Goal: Book appointment/travel/reservation

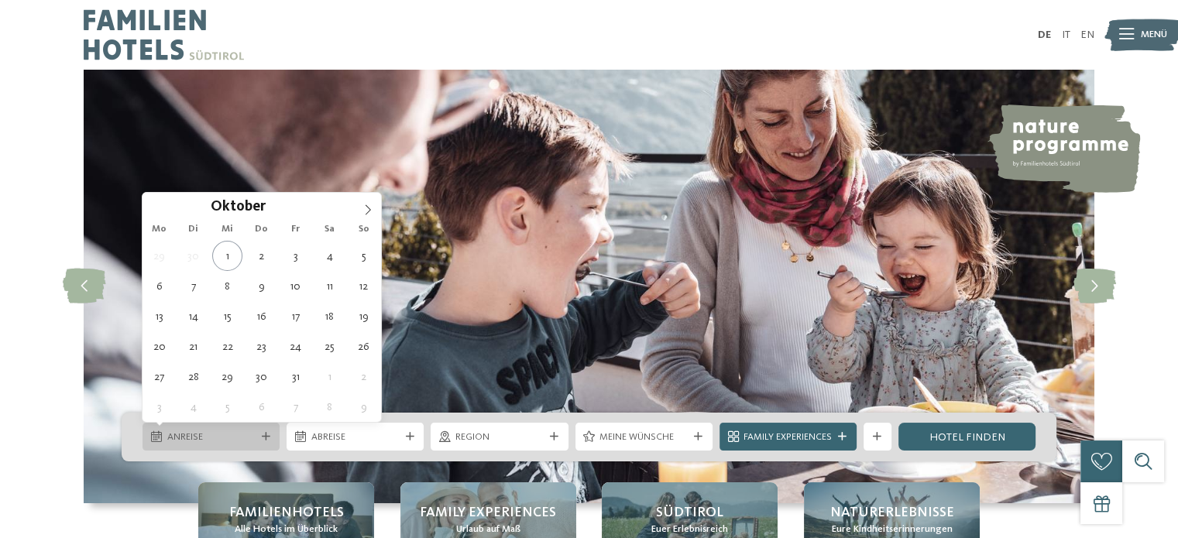
click at [210, 447] on div "Anreise" at bounding box center [211, 437] width 137 height 28
type div "05.10.2025"
click at [242, 427] on div "05.10.2025" at bounding box center [211, 437] width 137 height 28
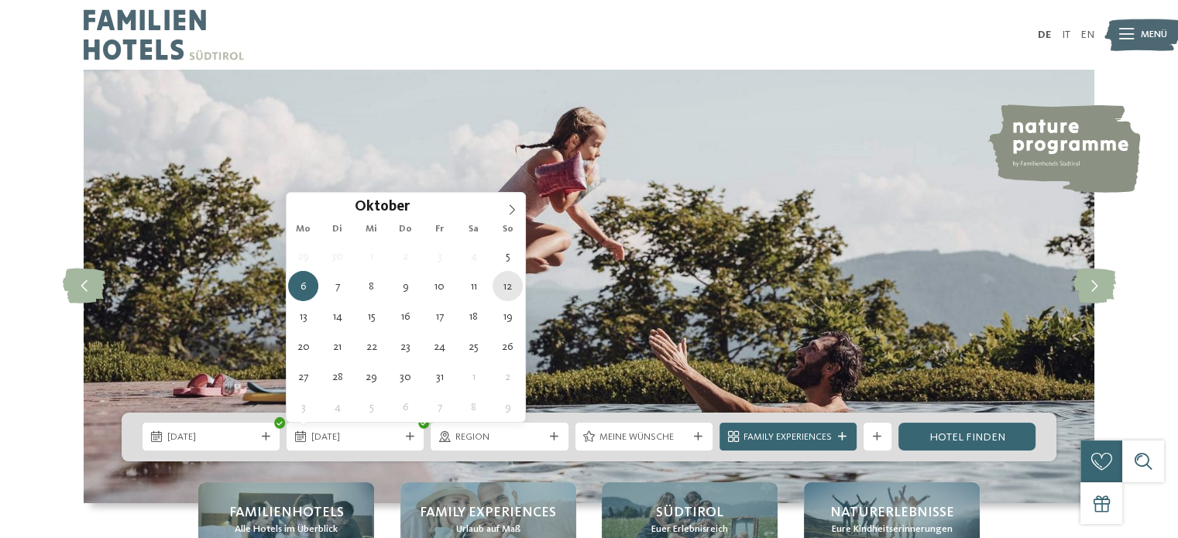
type div "12.10.2025"
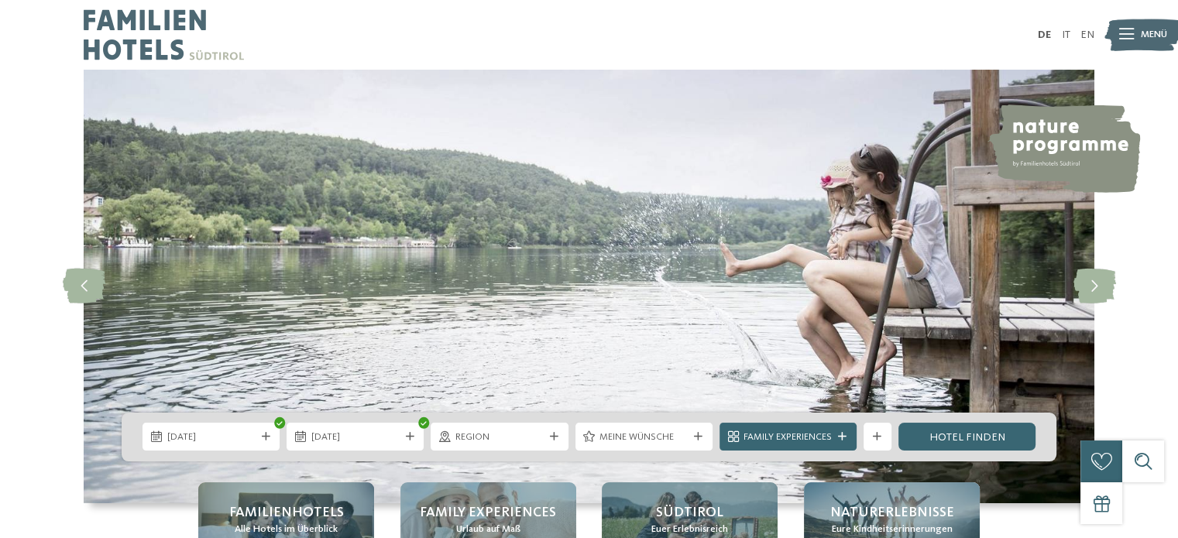
click at [651, 452] on div "05.10.2025 12.10.2025" at bounding box center [589, 437] width 935 height 49
click at [668, 431] on span "Meine Wünsche" at bounding box center [643, 438] width 88 height 14
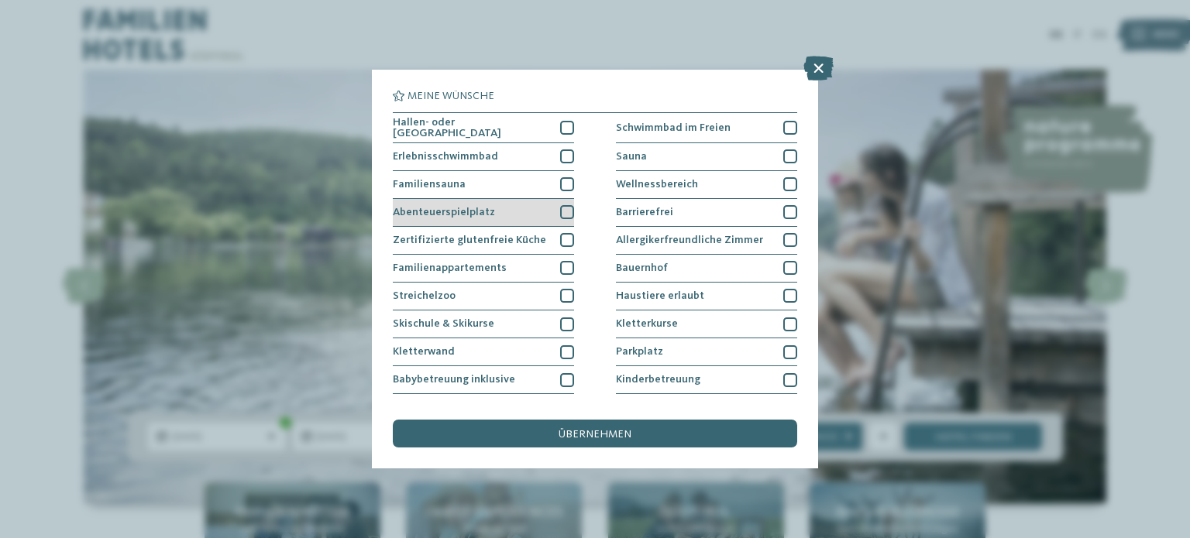
click at [560, 208] on div at bounding box center [567, 212] width 14 height 14
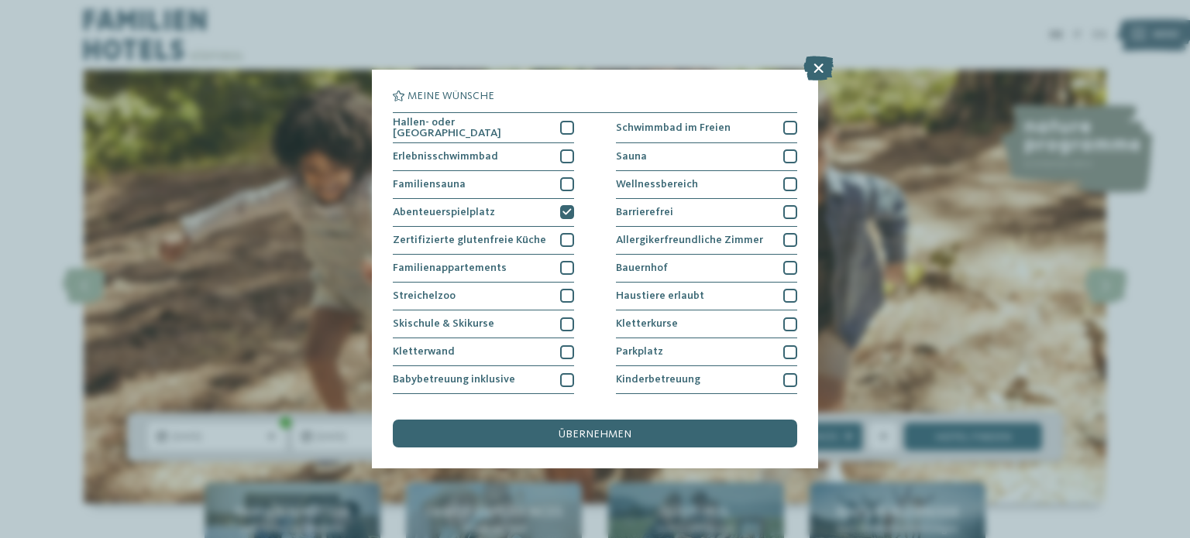
click at [570, 281] on div "Hallen- oder Schleusenbad Schwimmbad im Freien Erlebnisschwimmbad" at bounding box center [595, 353] width 404 height 482
click at [570, 345] on div "Hallen- oder Schleusenbad Schwimmbad im Freien Erlebnisschwimmbad" at bounding box center [595, 353] width 404 height 482
click at [569, 345] on div at bounding box center [567, 352] width 14 height 14
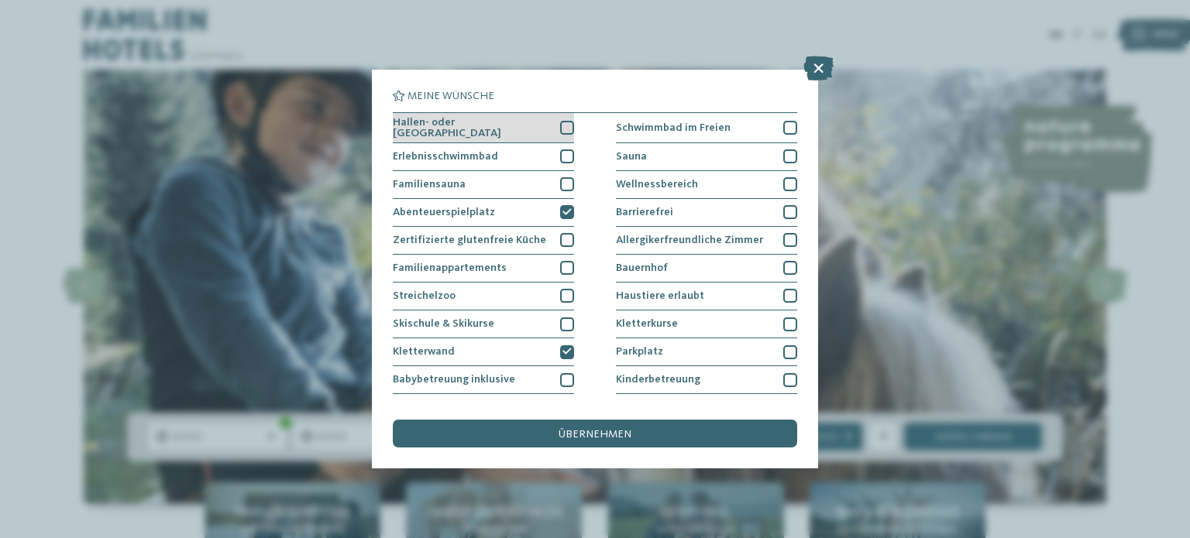
click at [564, 133] on div "Hallen- oder Schleusenbad" at bounding box center [483, 128] width 181 height 30
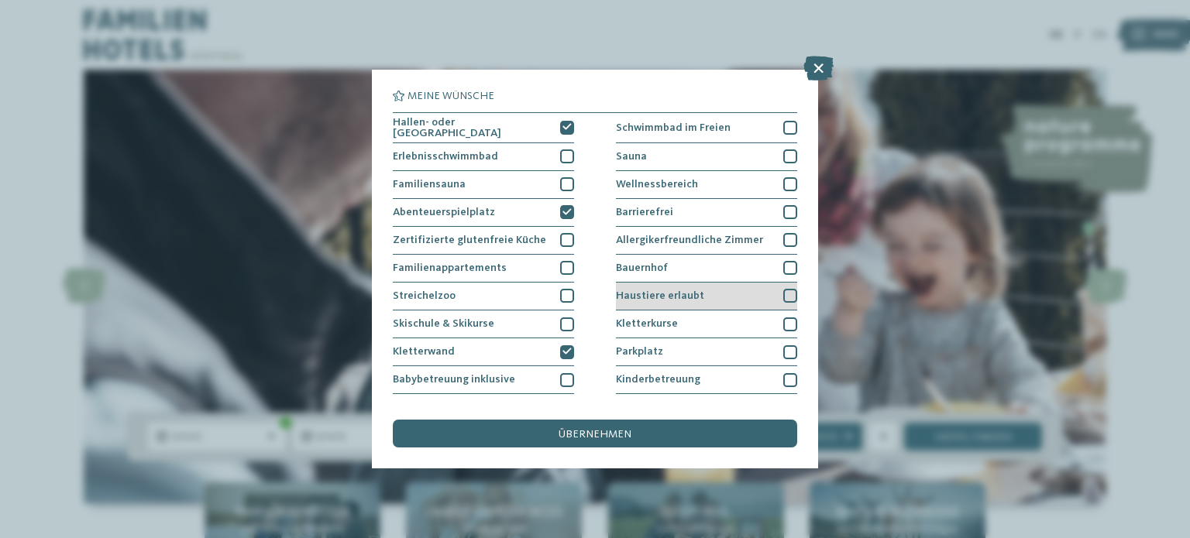
click at [783, 294] on div at bounding box center [790, 296] width 14 height 14
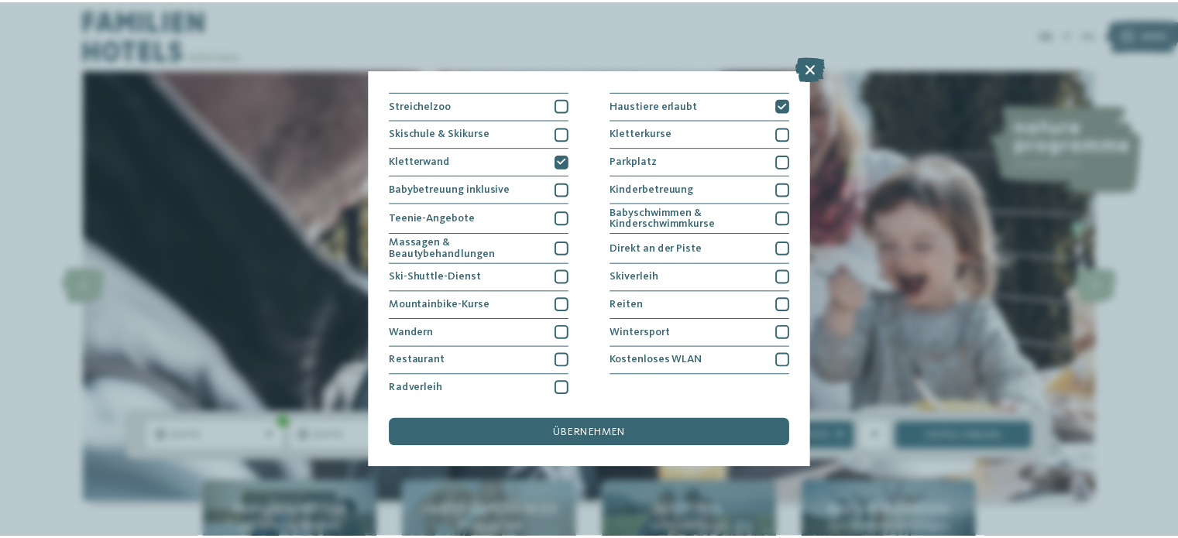
scroll to position [192, 0]
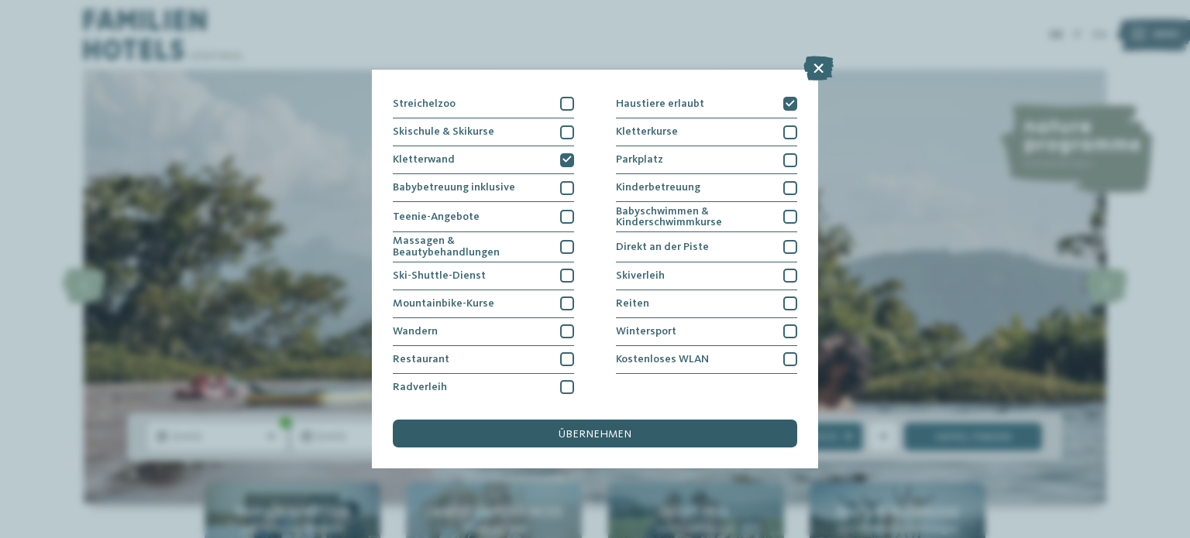
click at [632, 429] on div "übernehmen" at bounding box center [595, 434] width 404 height 28
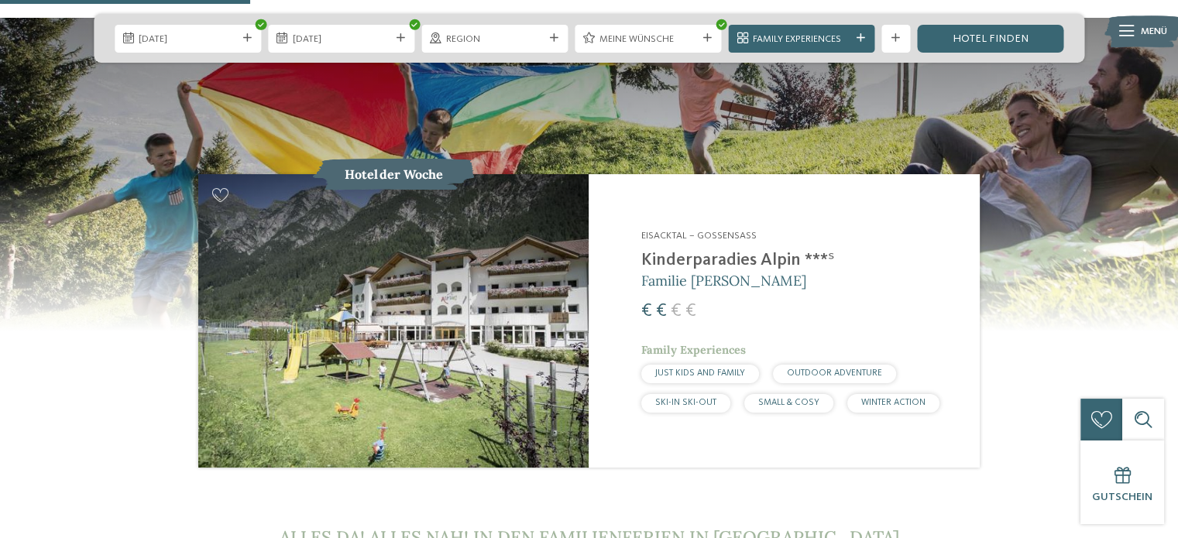
scroll to position [1355, 0]
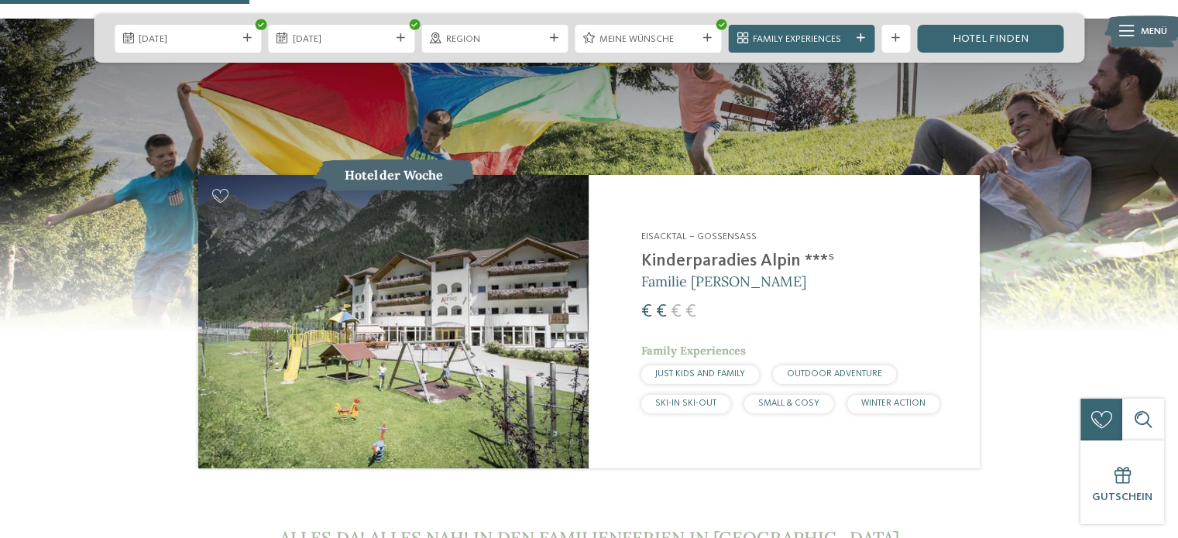
click at [489, 281] on img at bounding box center [393, 321] width 390 height 293
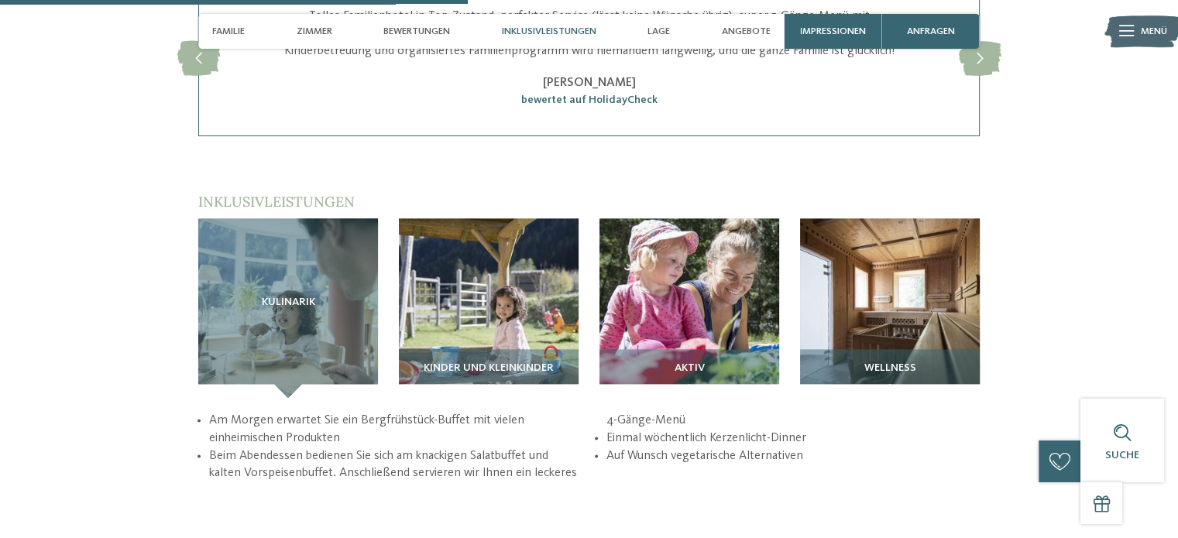
scroll to position [1890, 0]
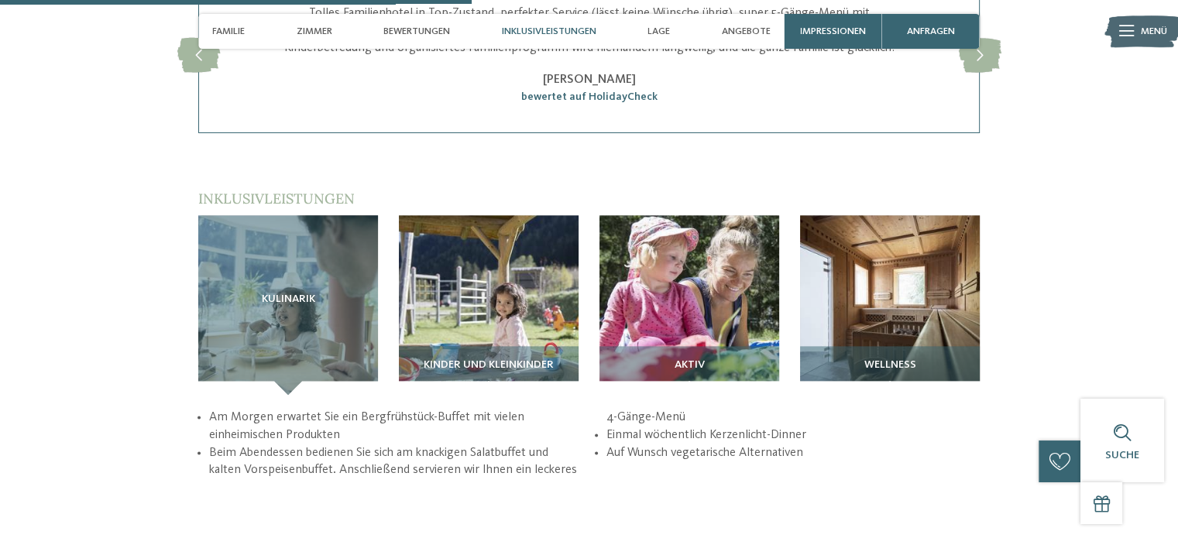
click at [731, 324] on img at bounding box center [689, 305] width 180 height 180
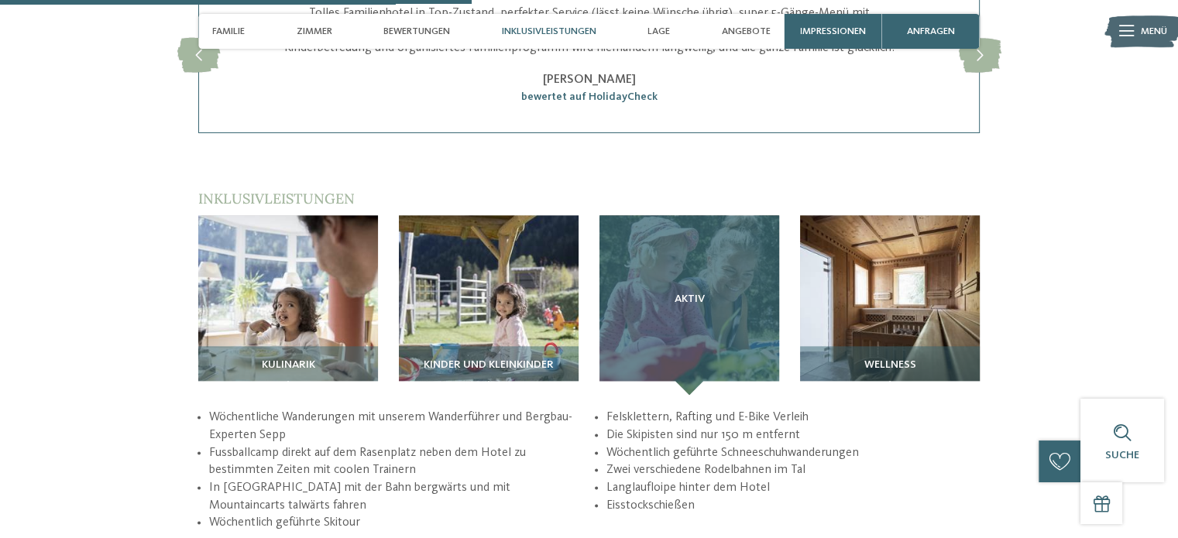
click at [723, 362] on div "Aktiv" at bounding box center [689, 305] width 180 height 180
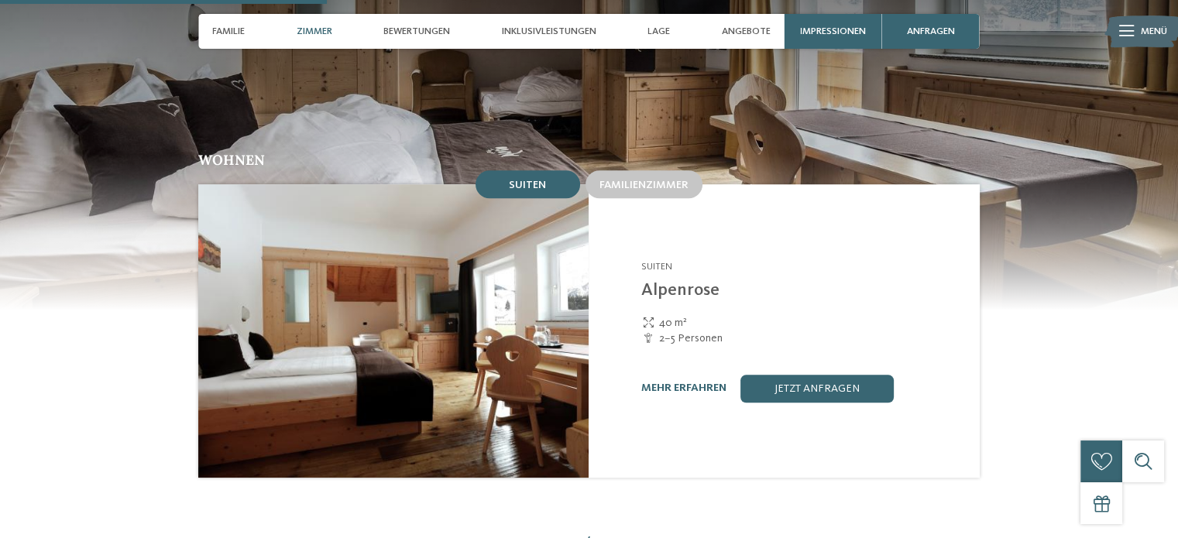
scroll to position [1323, 0]
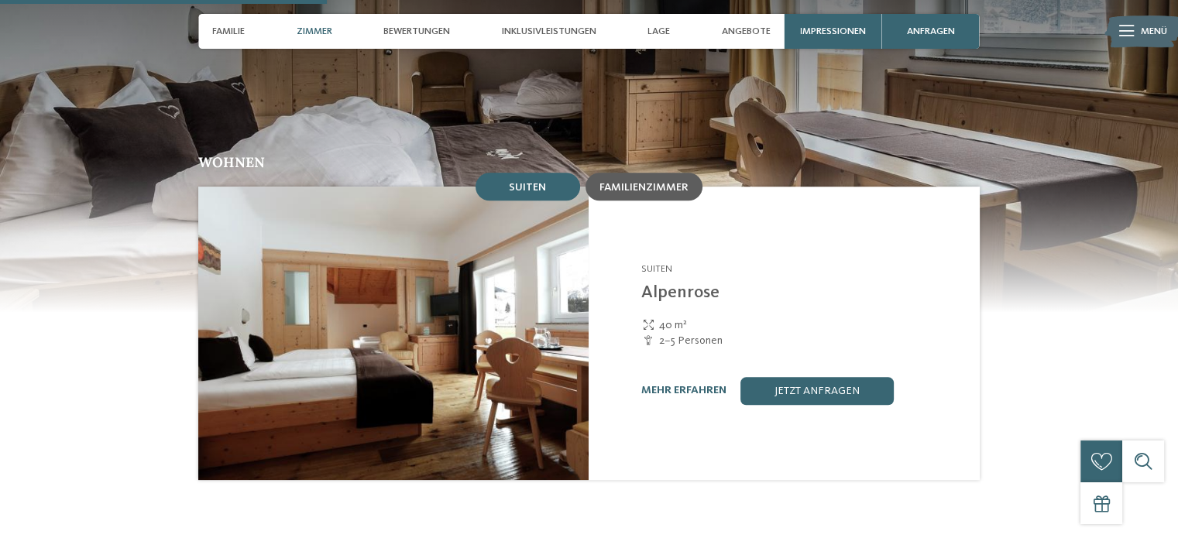
click at [690, 173] on div "Familienzimmer" at bounding box center [644, 187] width 117 height 28
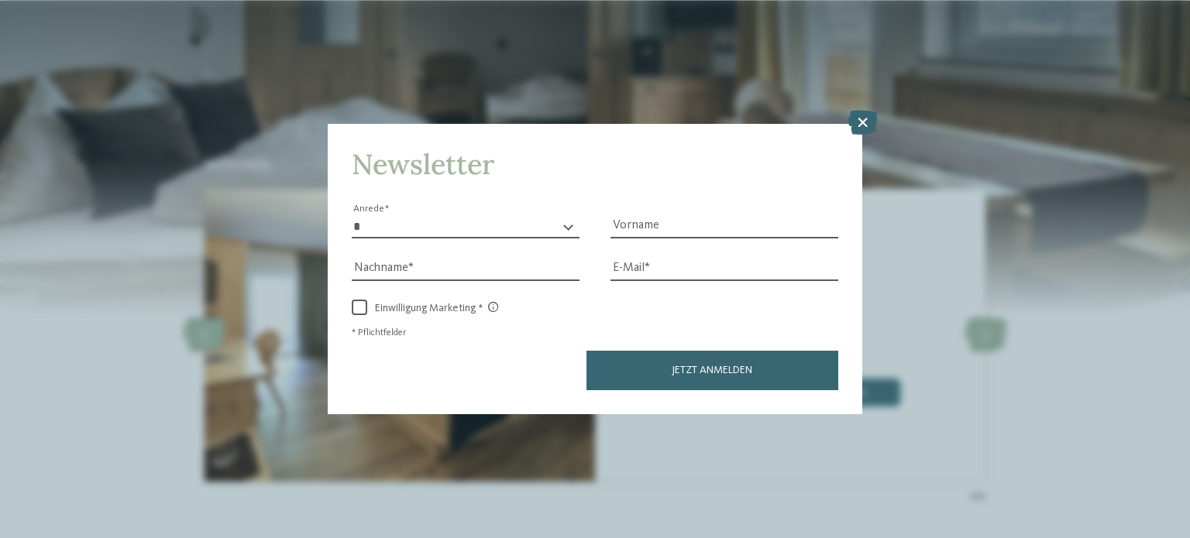
click at [723, 67] on div "Newsletter * **** **** ******* ****** Anrede Vorname Nachname Link" at bounding box center [595, 269] width 1190 height 538
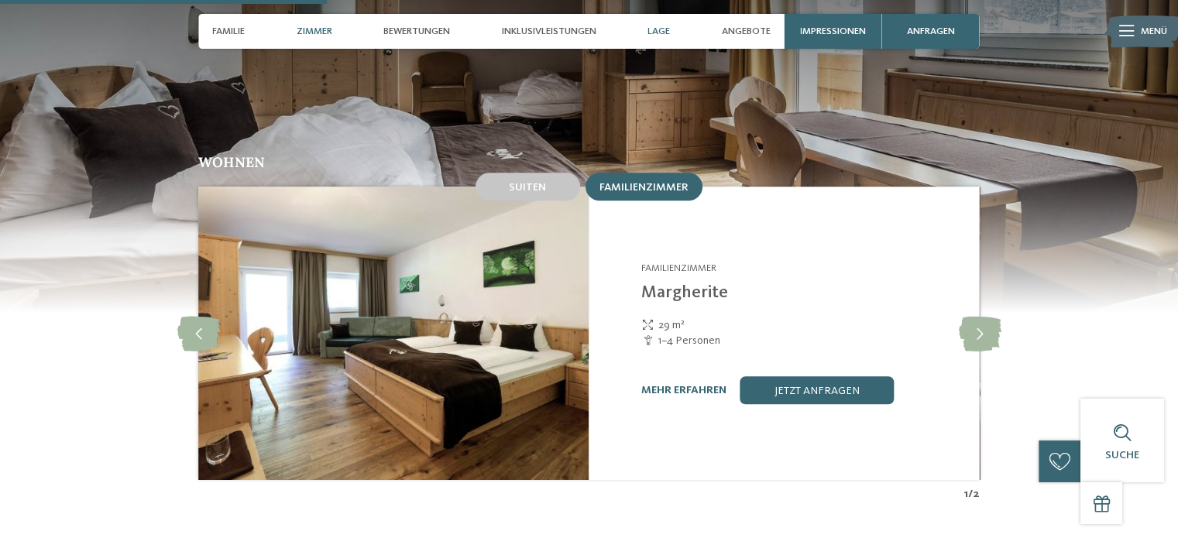
click at [647, 37] on div "Lage" at bounding box center [659, 31] width 36 height 35
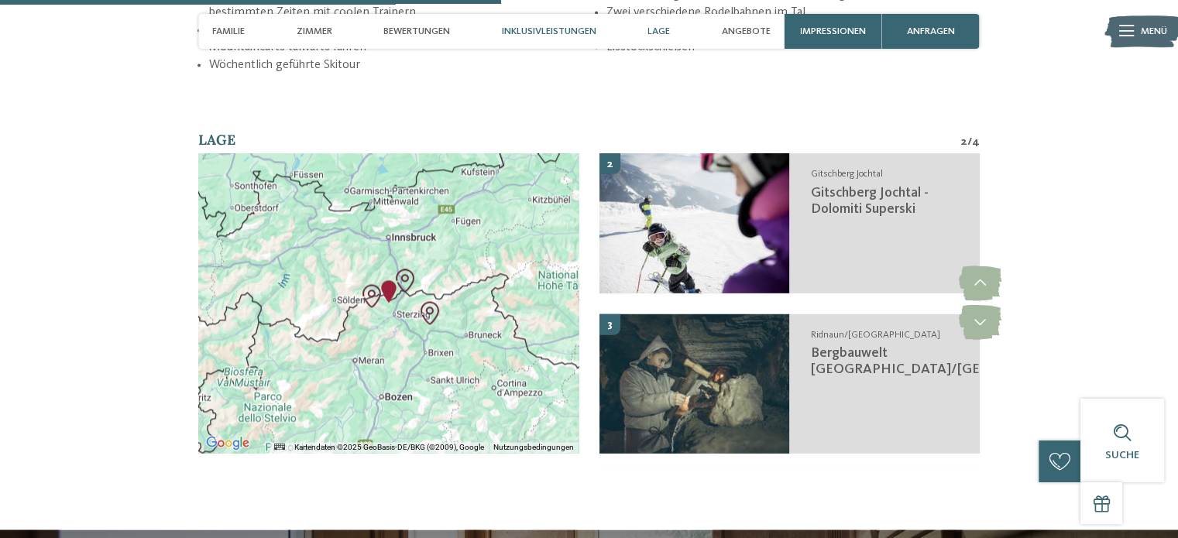
scroll to position [2395, 0]
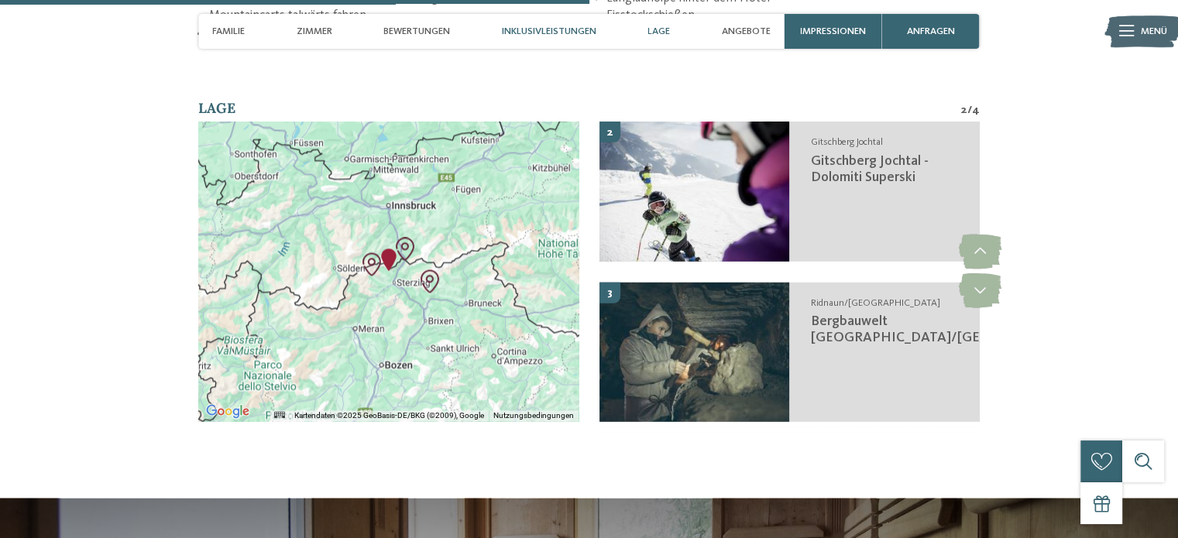
click at [561, 33] on span "Inklusivleistungen" at bounding box center [549, 32] width 94 height 12
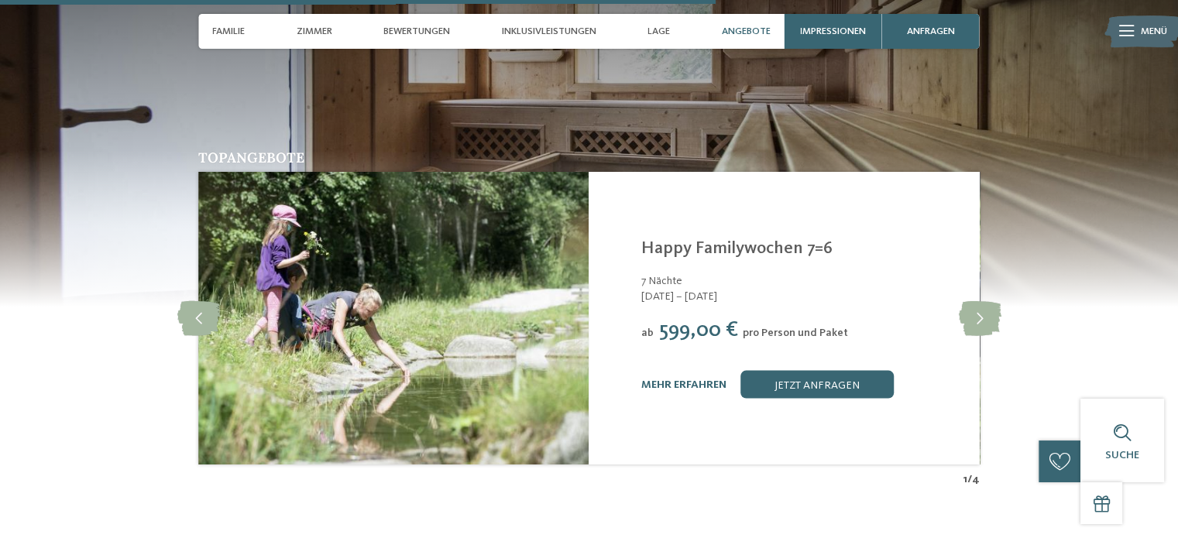
scroll to position [2906, 0]
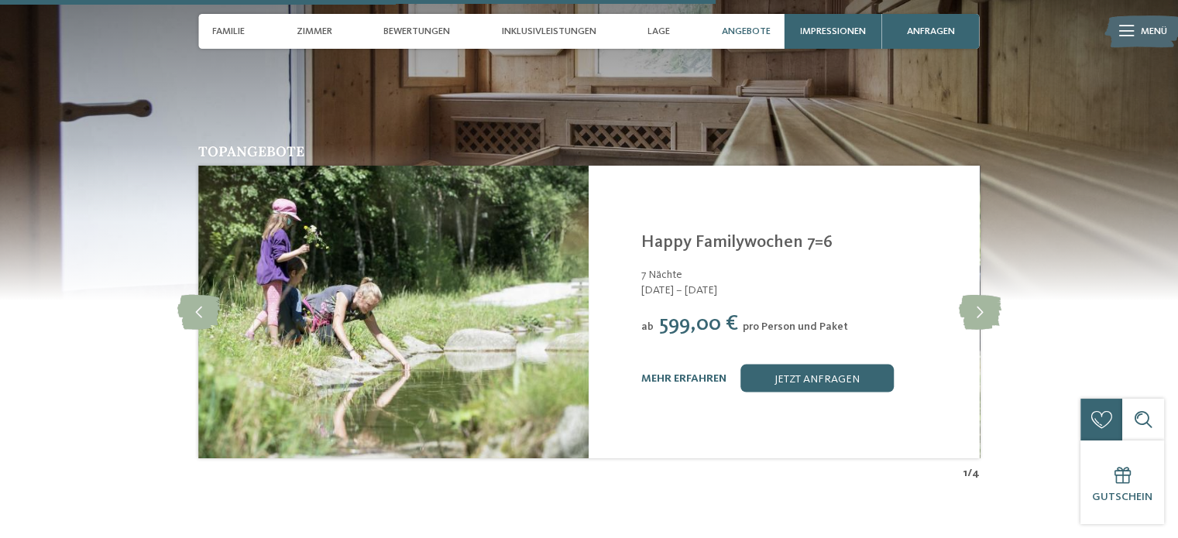
click at [694, 374] on div "mehr erfahren jetzt anfragen" at bounding box center [801, 378] width 321 height 28
click at [698, 373] on link "mehr erfahren" at bounding box center [683, 378] width 85 height 11
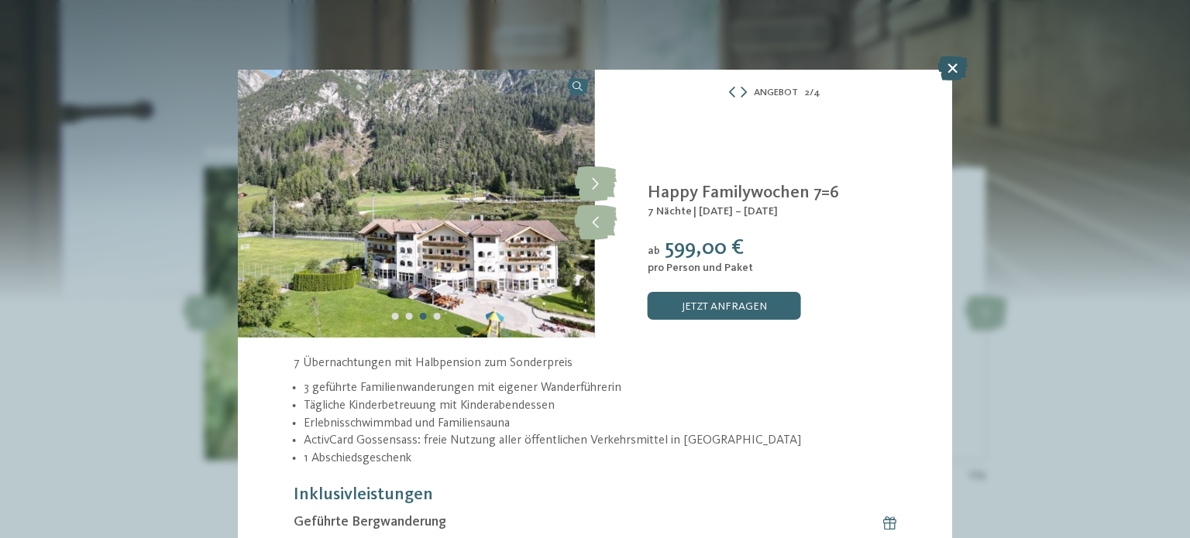
click at [954, 67] on icon at bounding box center [952, 68] width 30 height 25
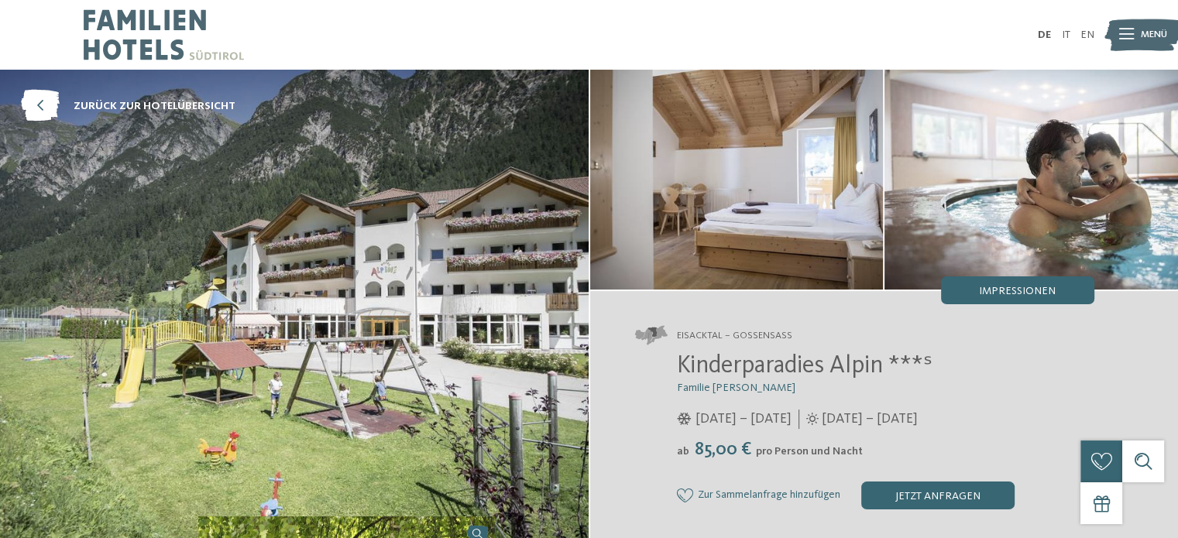
click at [1135, 29] on img at bounding box center [1143, 34] width 77 height 39
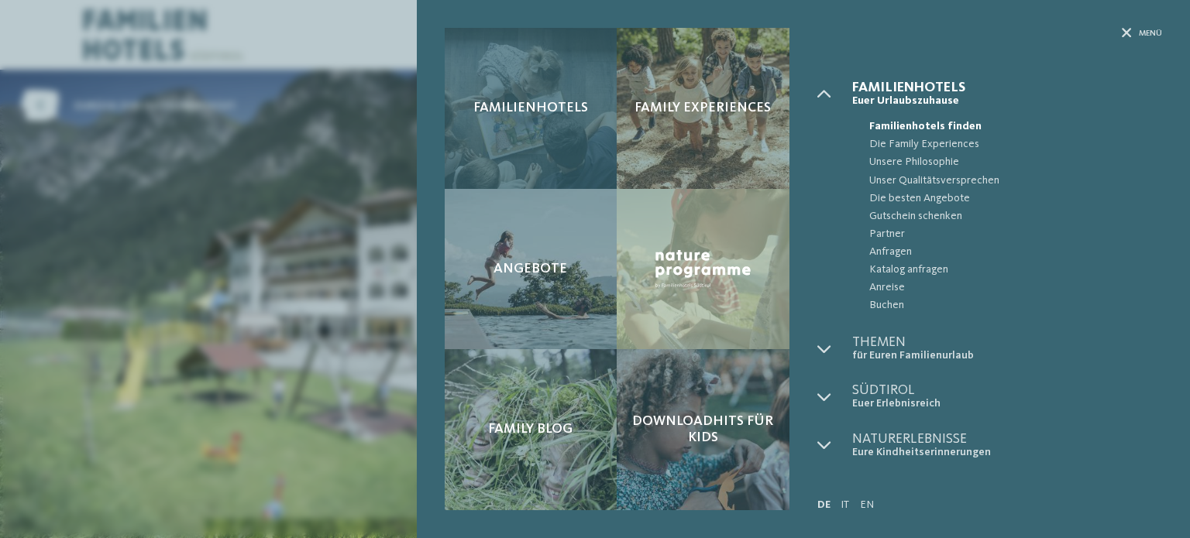
click at [520, 141] on div "Familienhotels" at bounding box center [531, 108] width 173 height 161
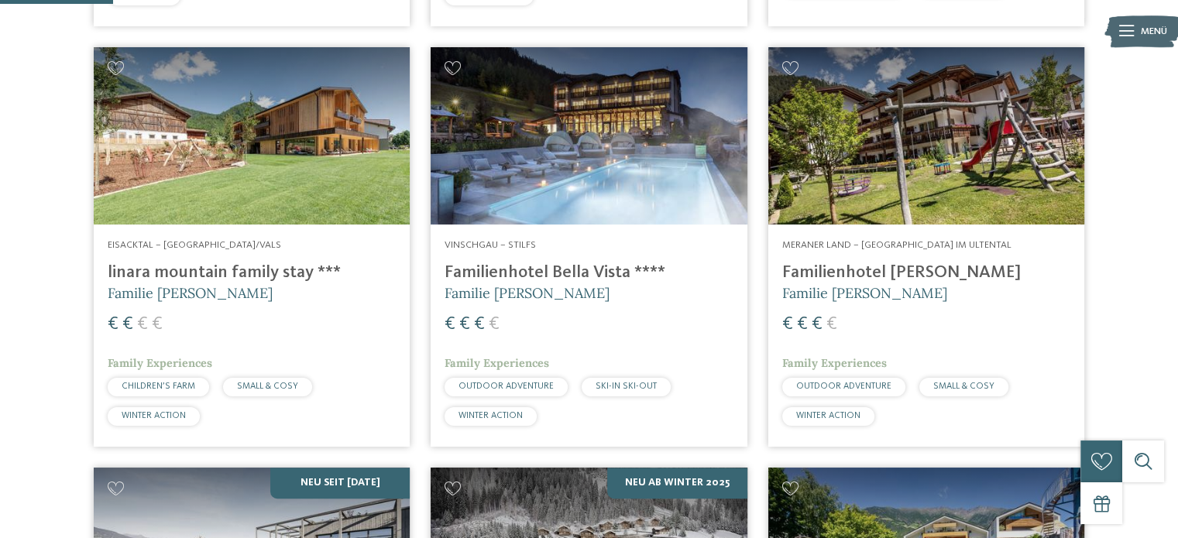
scroll to position [908, 0]
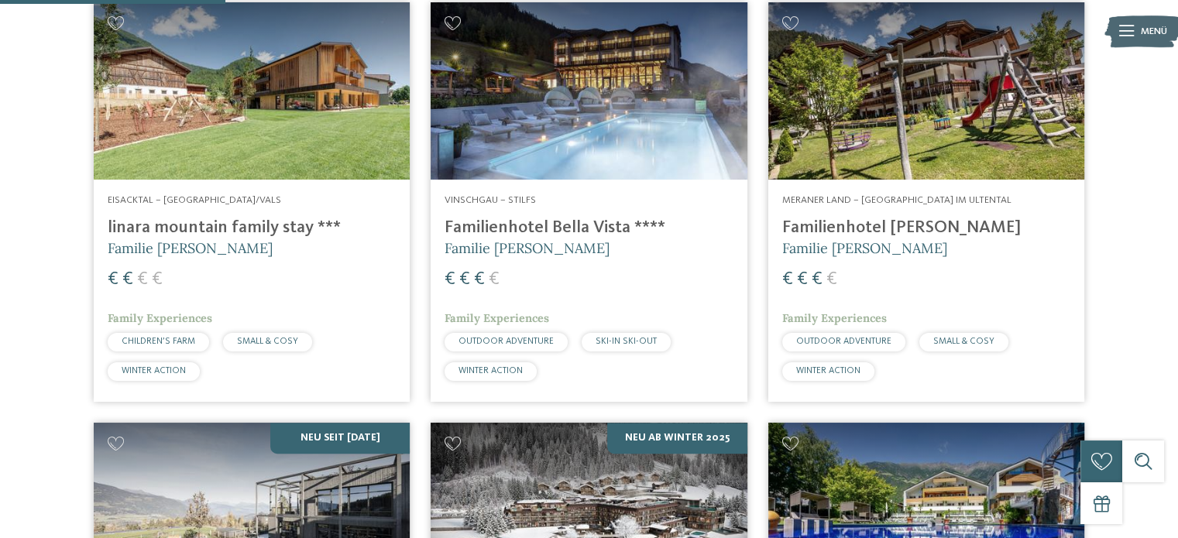
click at [673, 112] on img at bounding box center [589, 91] width 316 height 178
click at [963, 143] on img at bounding box center [926, 91] width 316 height 178
click at [901, 237] on h4 "Familienhotel Viktoria" at bounding box center [926, 228] width 288 height 21
click at [914, 35] on img at bounding box center [926, 91] width 316 height 178
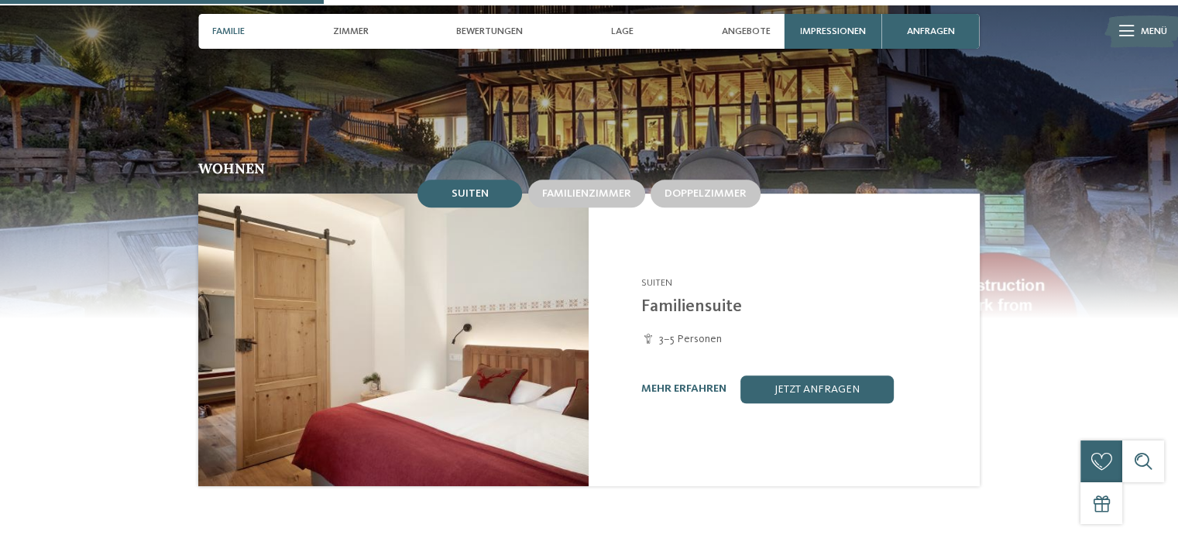
scroll to position [871, 0]
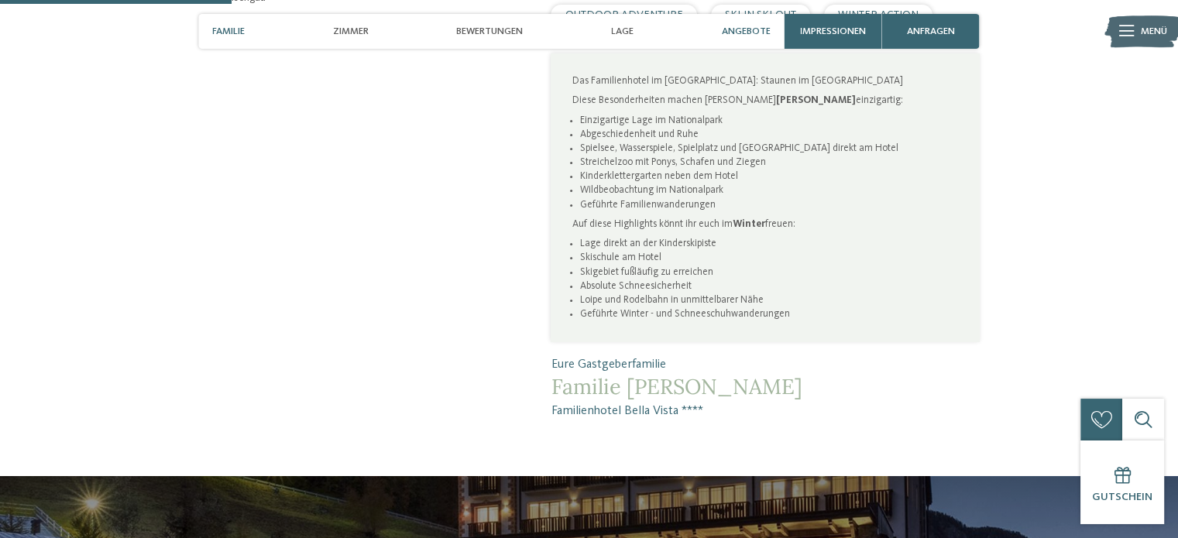
click at [742, 36] on span "Angebote" at bounding box center [746, 32] width 49 height 12
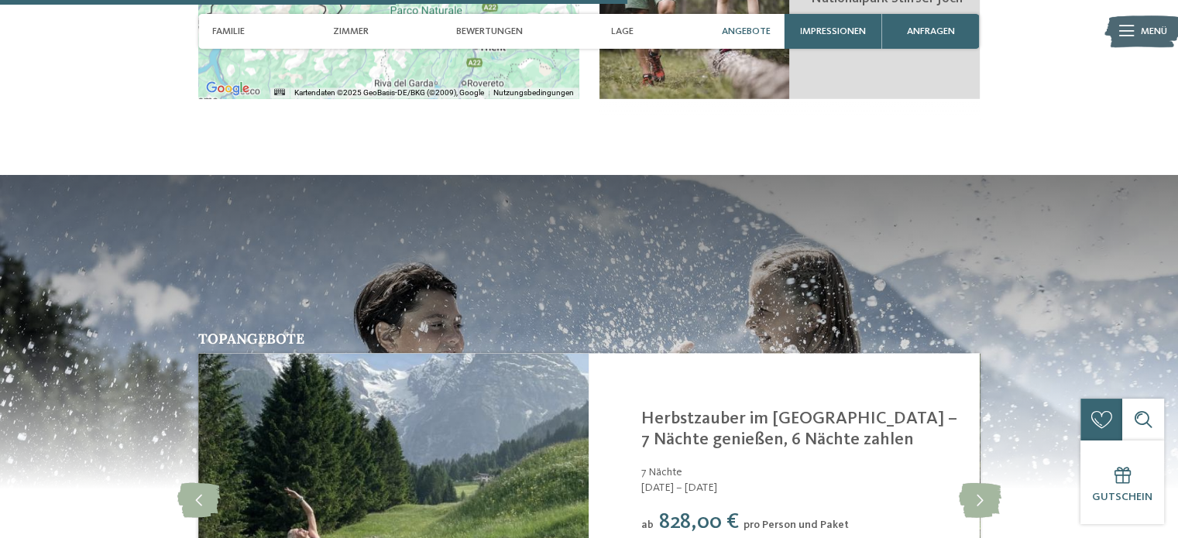
scroll to position [2413, 0]
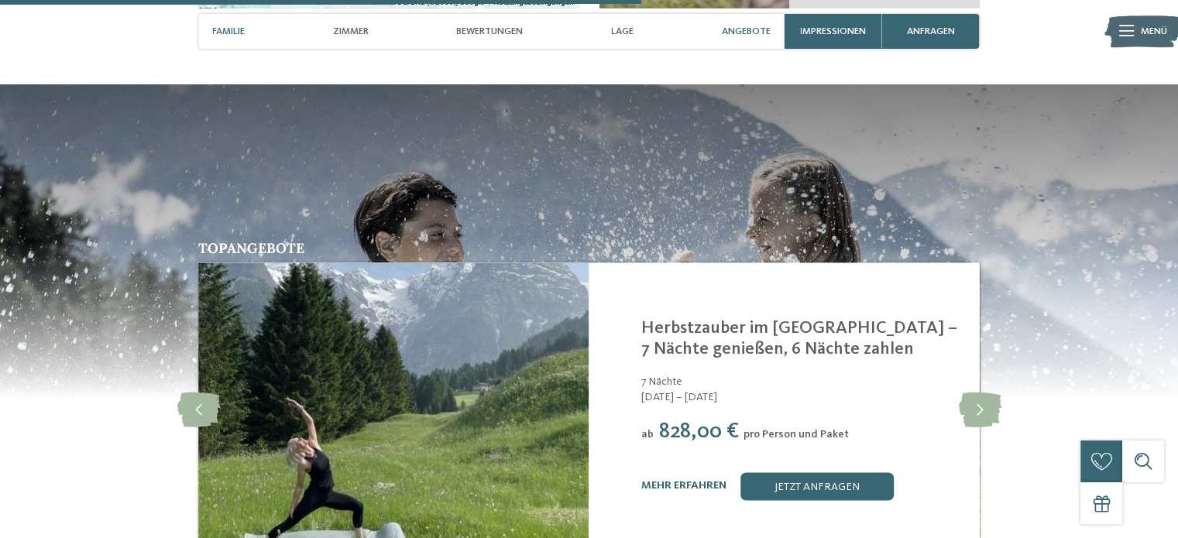
click at [234, 28] on span "Familie" at bounding box center [228, 32] width 33 height 12
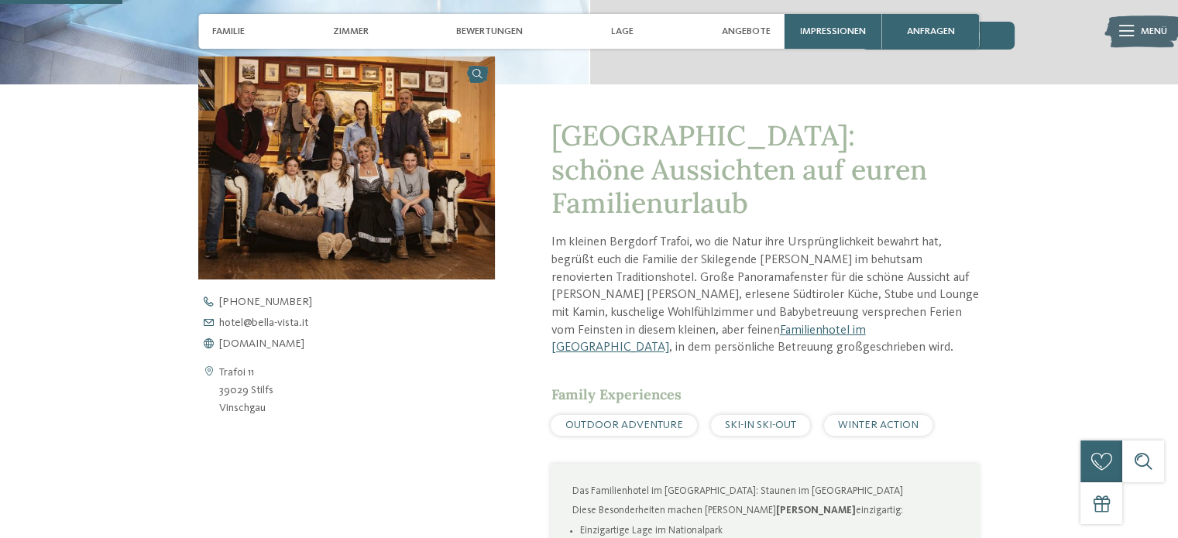
scroll to position [459, 0]
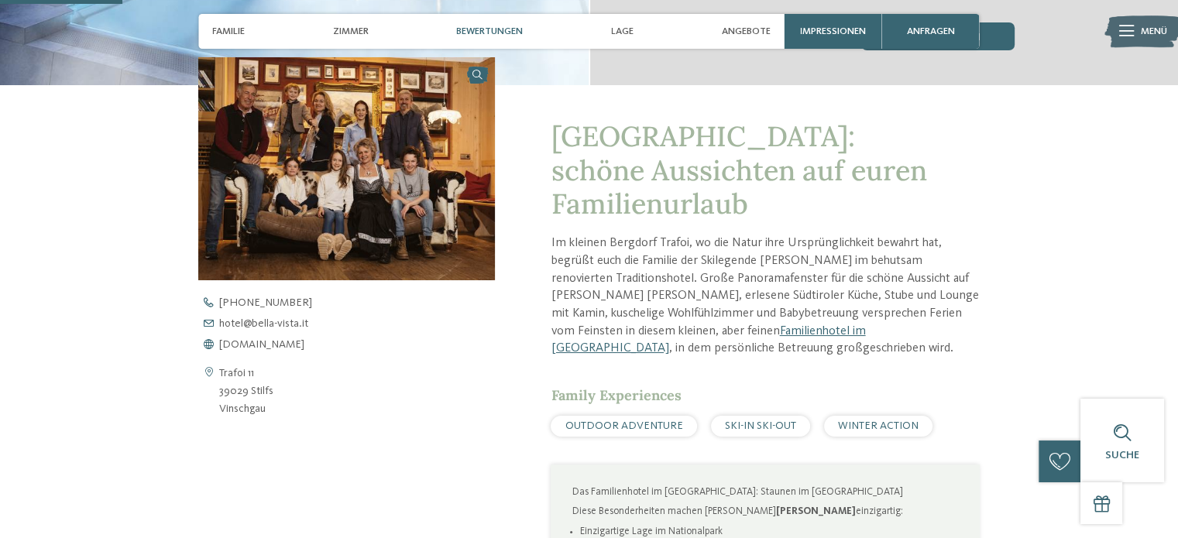
click at [462, 32] on span "Bewertungen" at bounding box center [489, 32] width 67 height 12
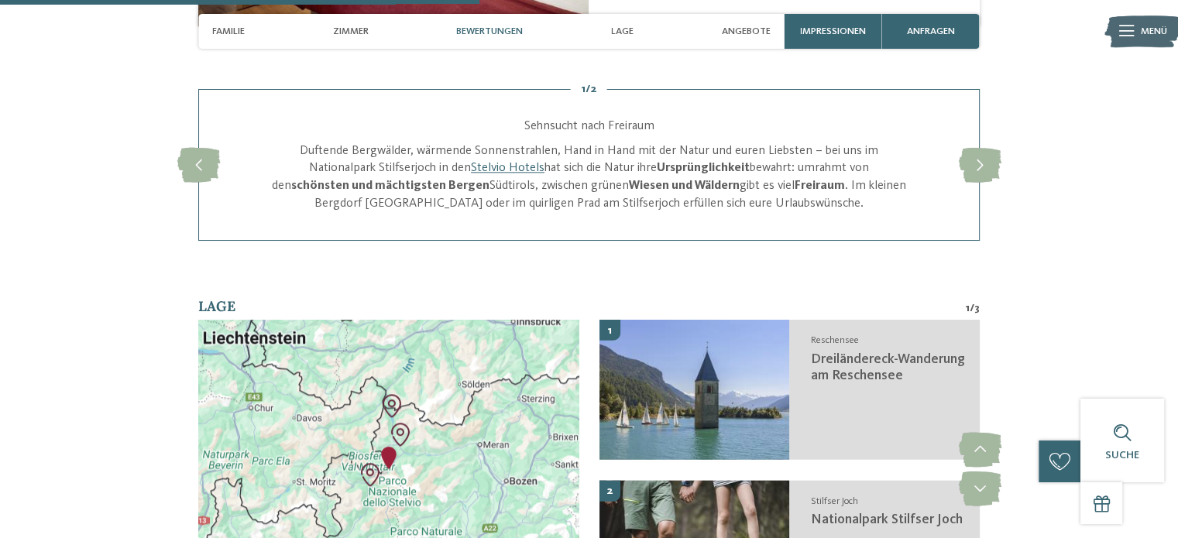
scroll to position [1805, 0]
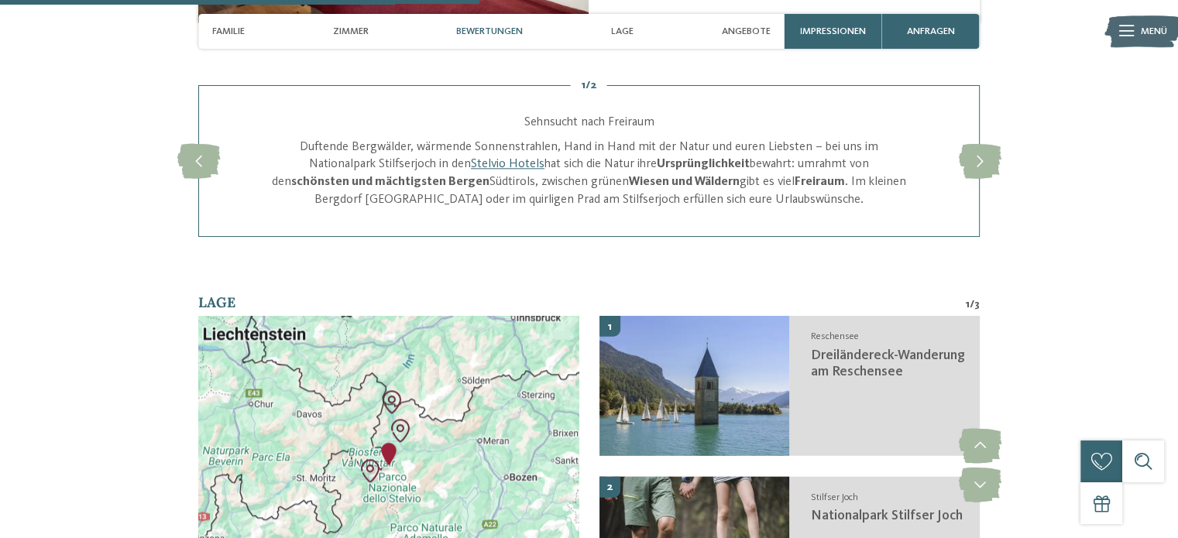
click at [1134, 23] on img at bounding box center [1143, 31] width 77 height 39
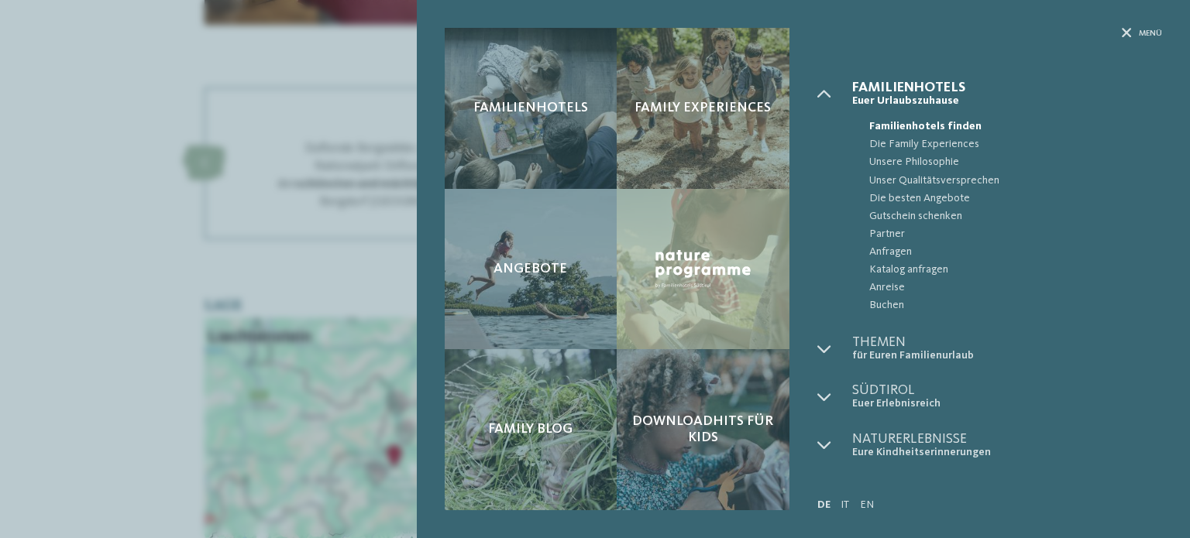
click at [1138, 22] on div "Familienhotels Family Experiences" at bounding box center [803, 269] width 773 height 538
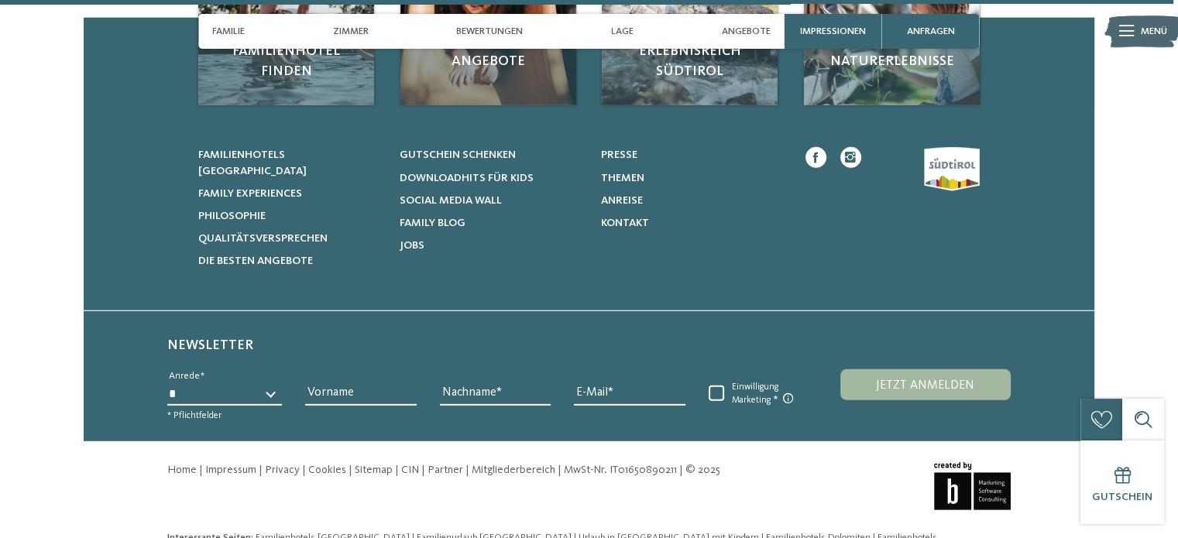
scroll to position [4418, 0]
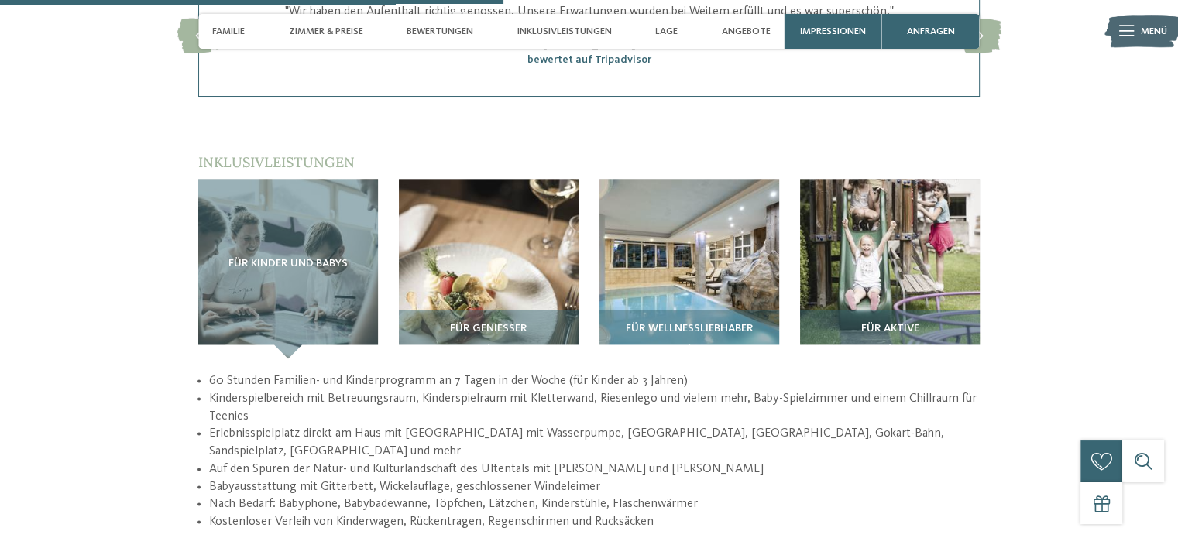
scroll to position [2123, 0]
click at [926, 210] on img at bounding box center [890, 268] width 180 height 180
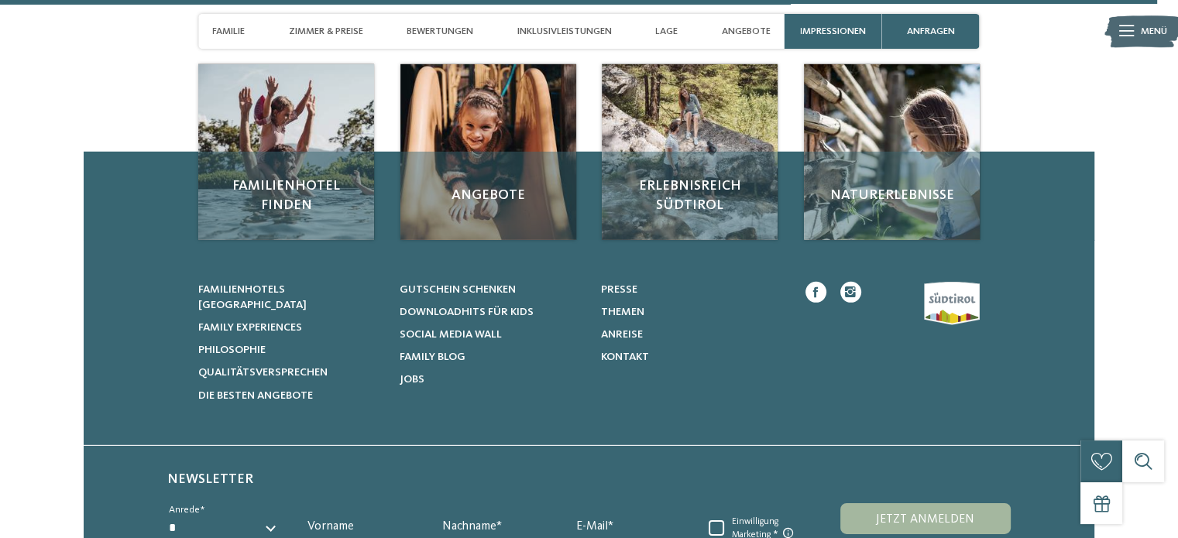
scroll to position [4935, 0]
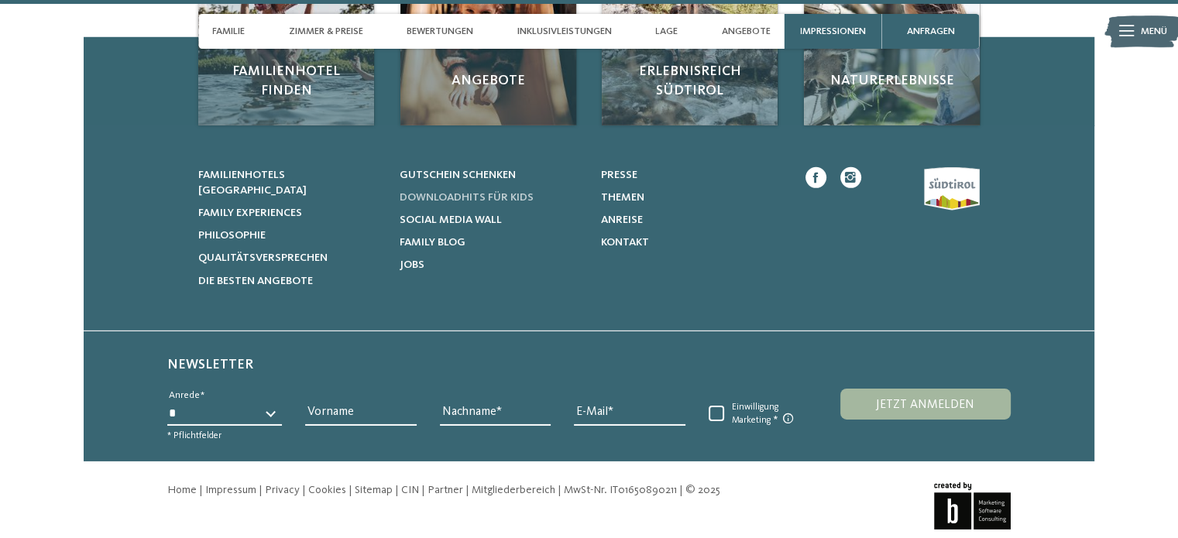
click at [530, 192] on span "Downloadhits für Kids" at bounding box center [467, 197] width 134 height 11
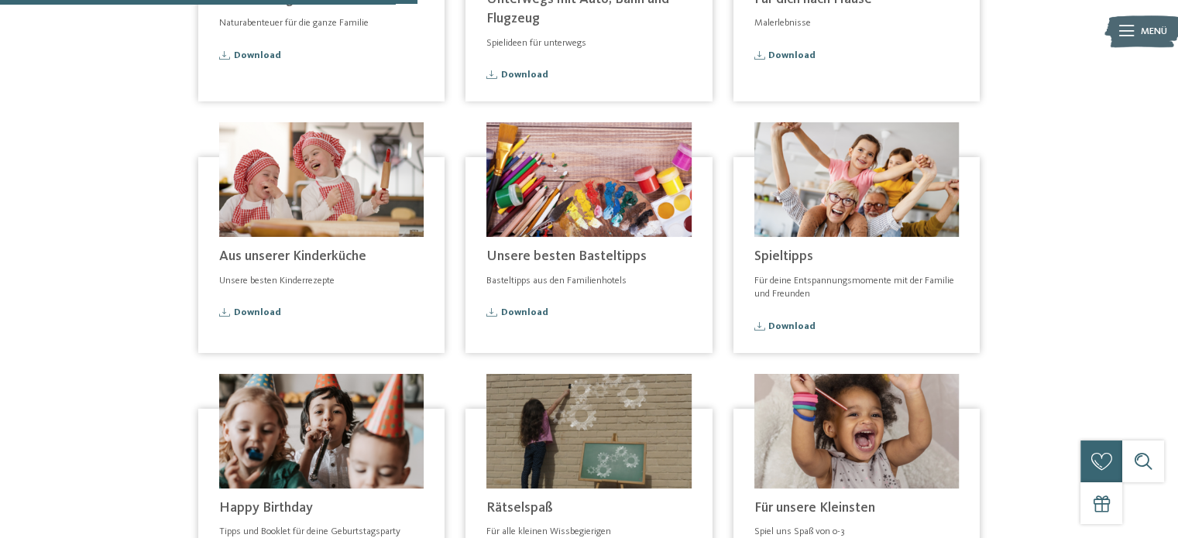
scroll to position [469, 0]
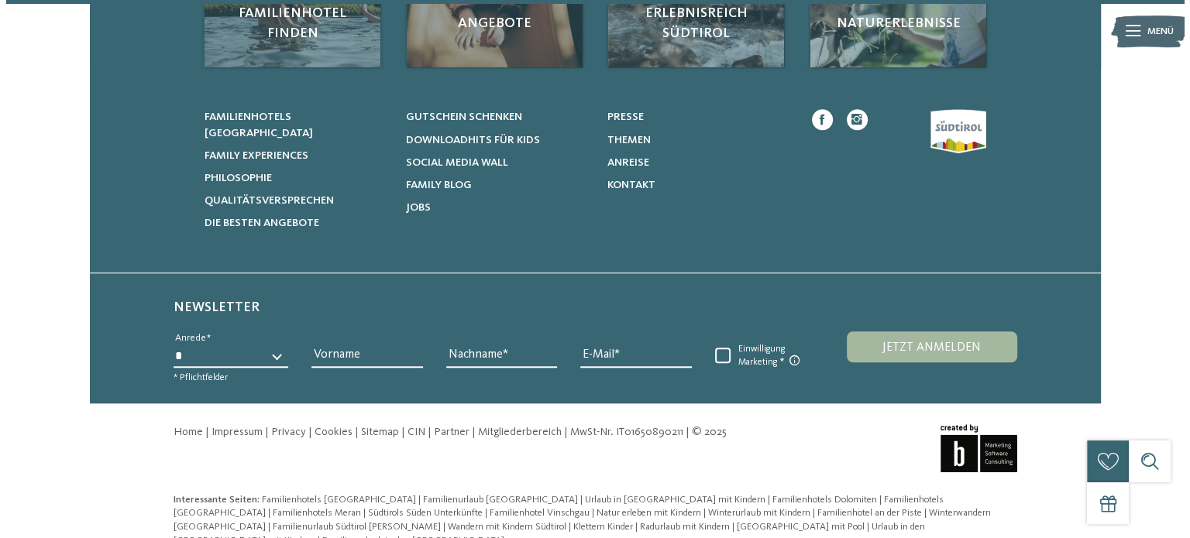
scroll to position [0, 0]
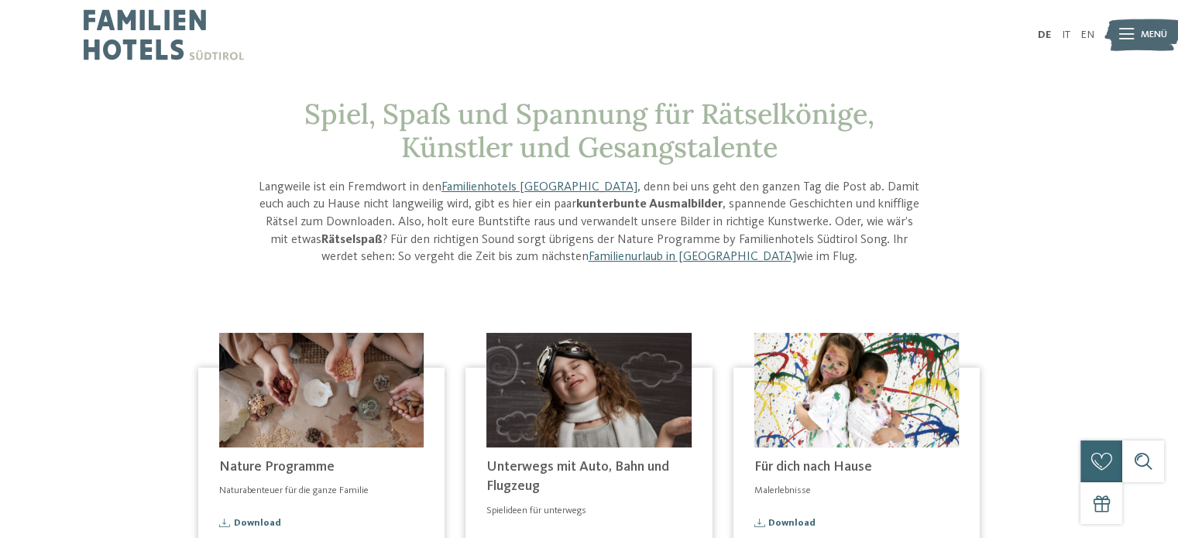
click at [1126, 36] on icon at bounding box center [1126, 34] width 15 height 11
